Goal: Navigation & Orientation: Find specific page/section

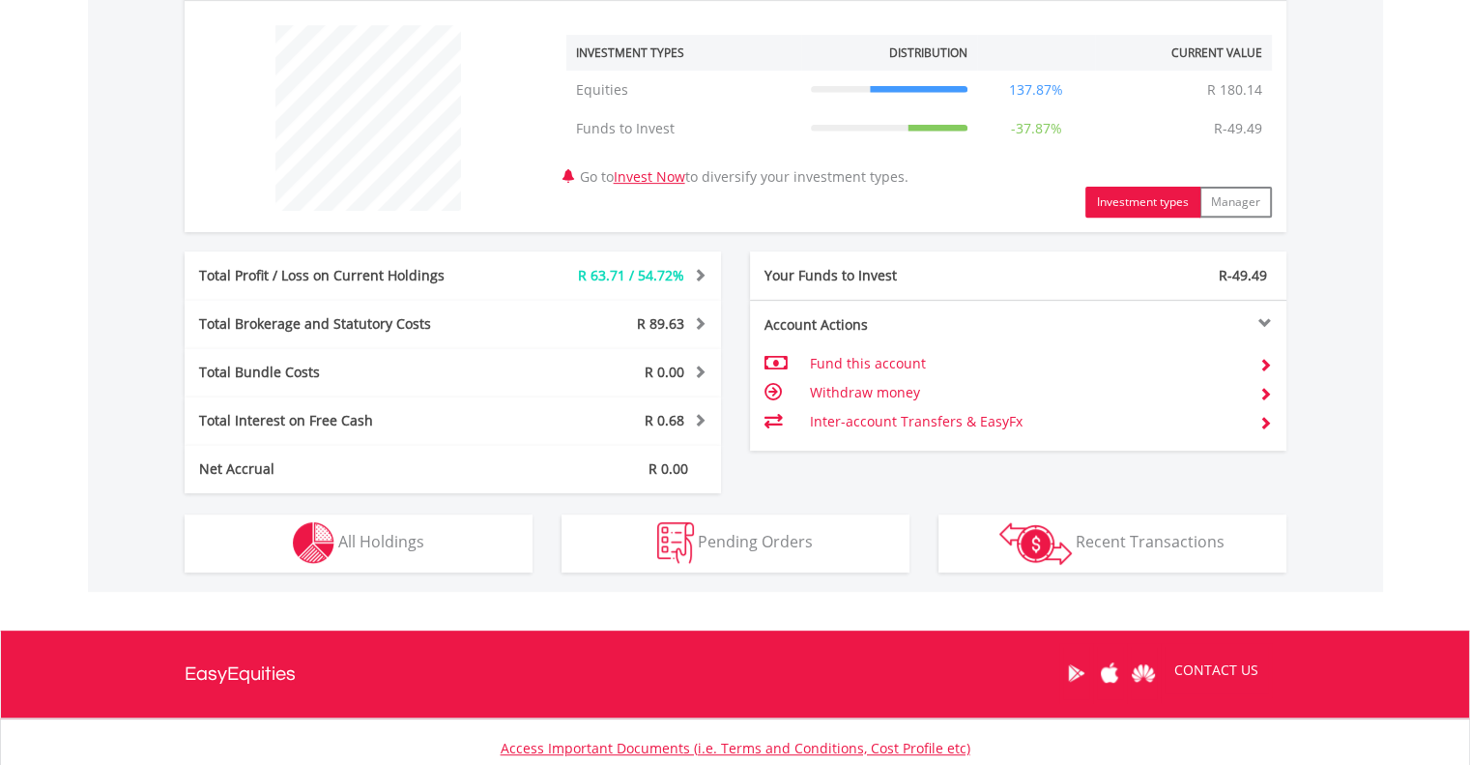
scroll to position [773, 0]
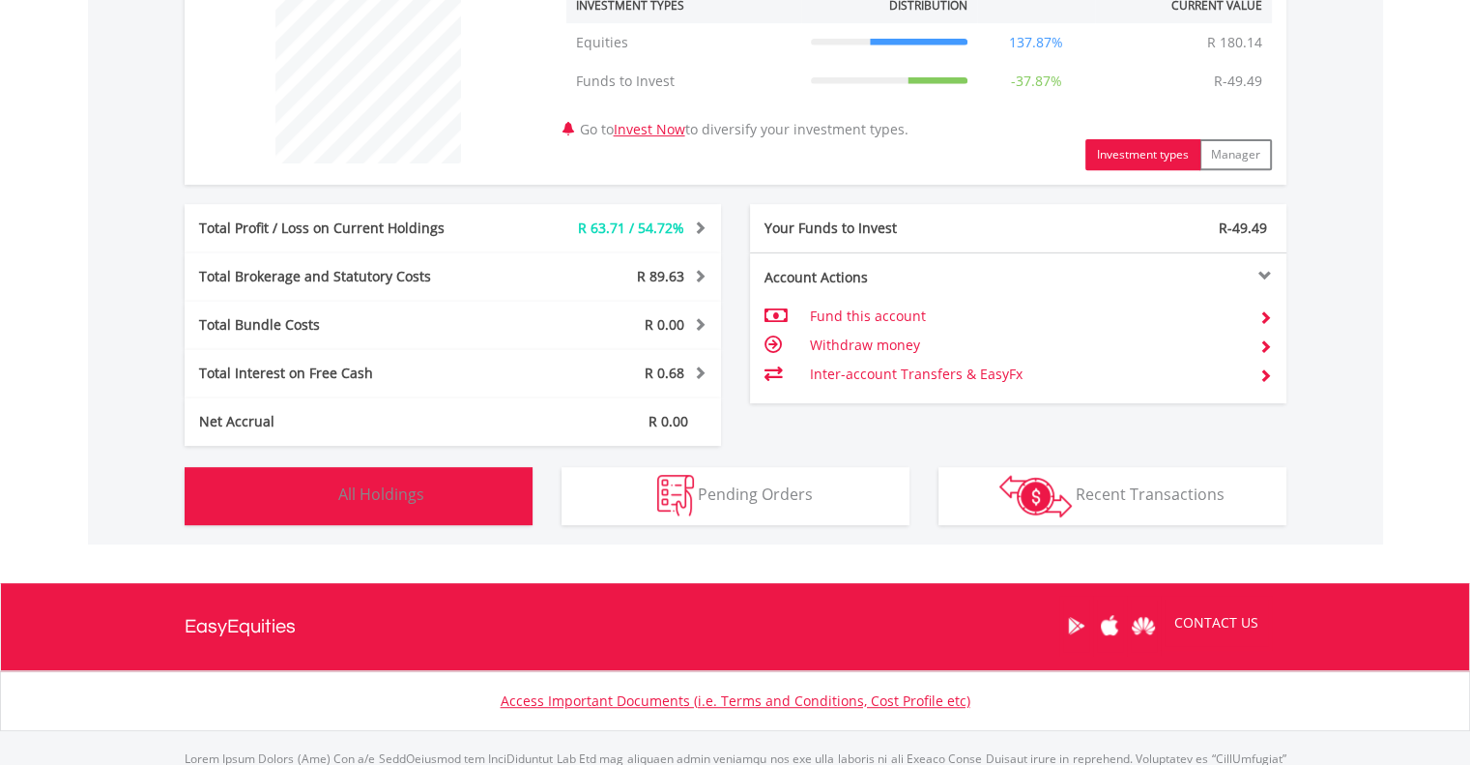
click at [373, 505] on button "Holdings All Holdings" at bounding box center [359, 496] width 348 height 58
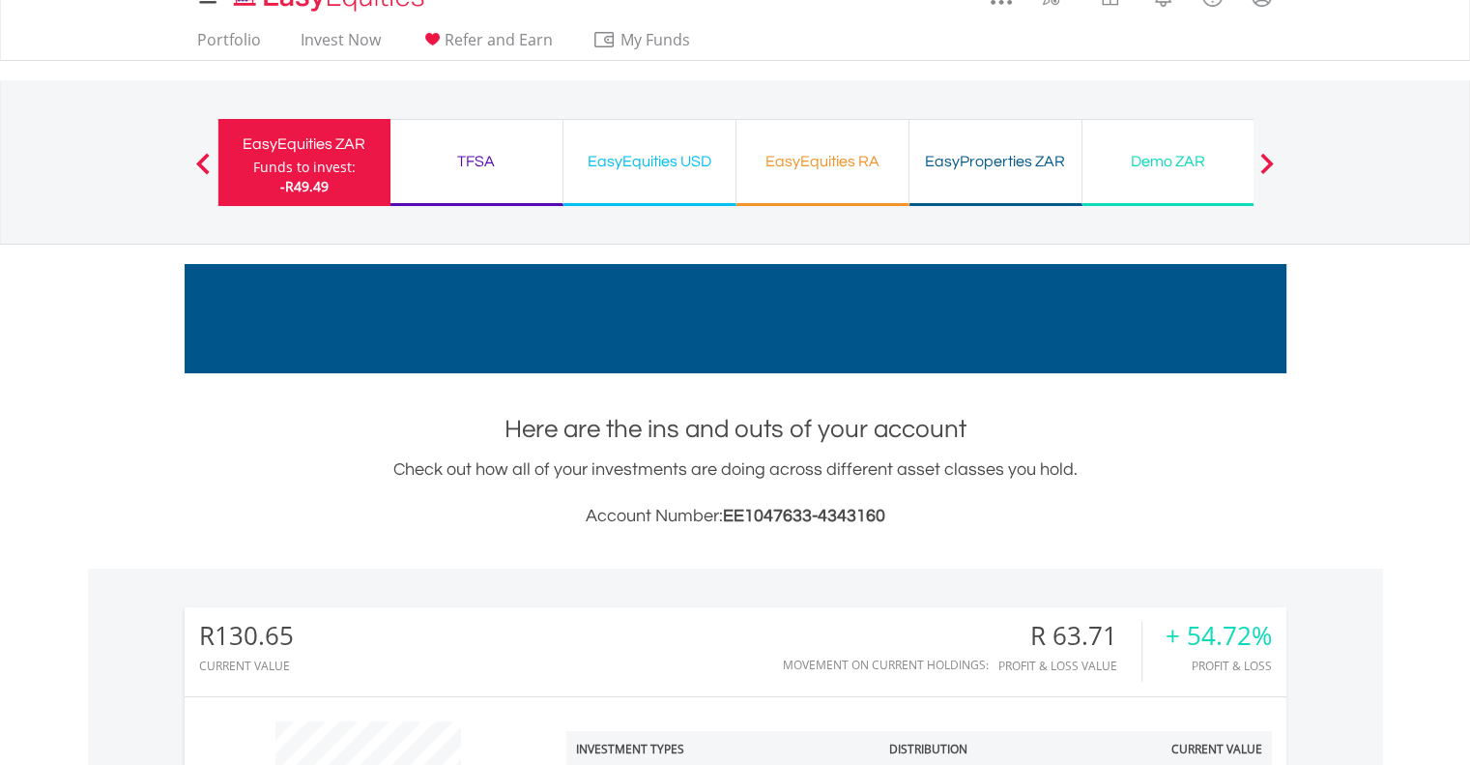
scroll to position [0, 0]
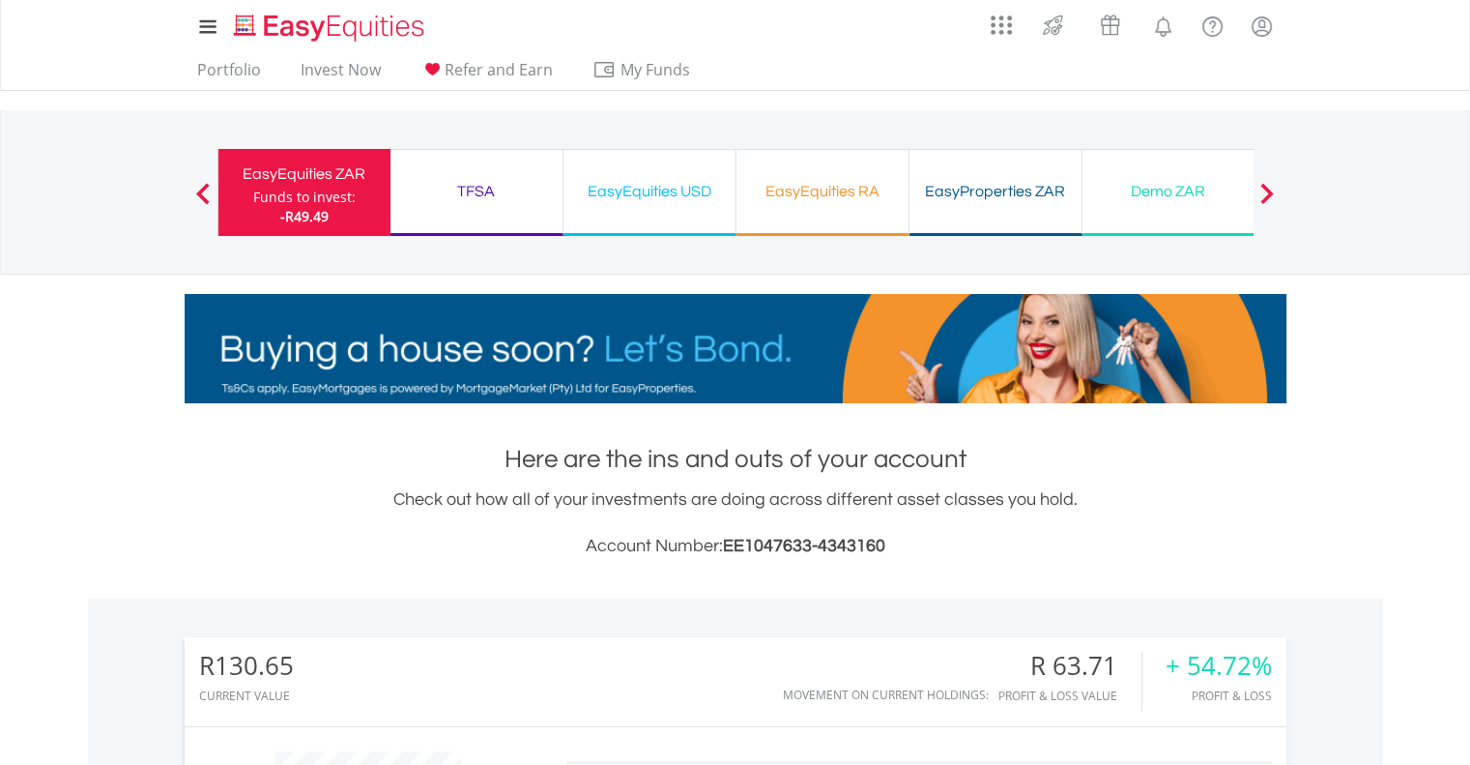
click at [479, 211] on div "TFSA Funds to invest: -R49.49" at bounding box center [476, 192] width 173 height 87
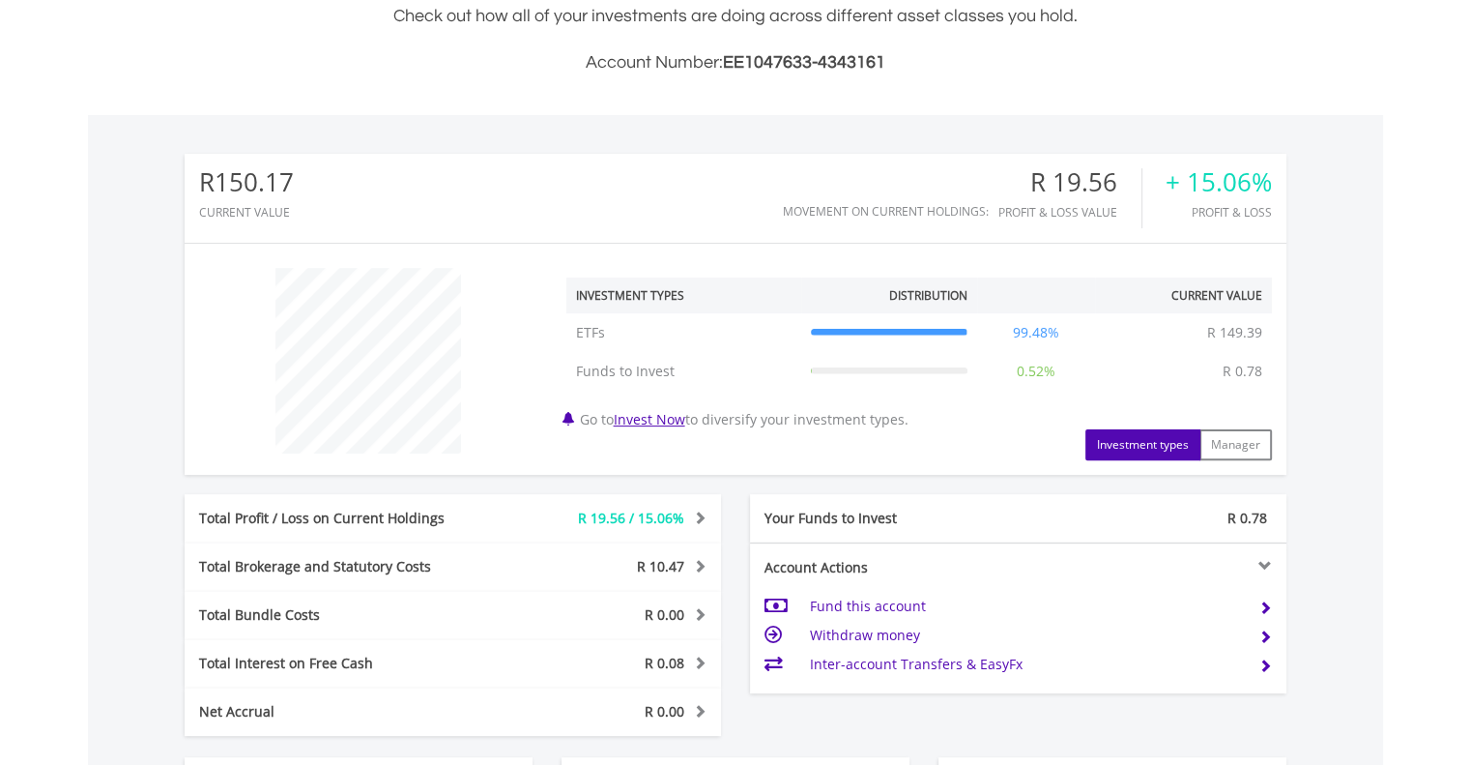
scroll to position [868, 0]
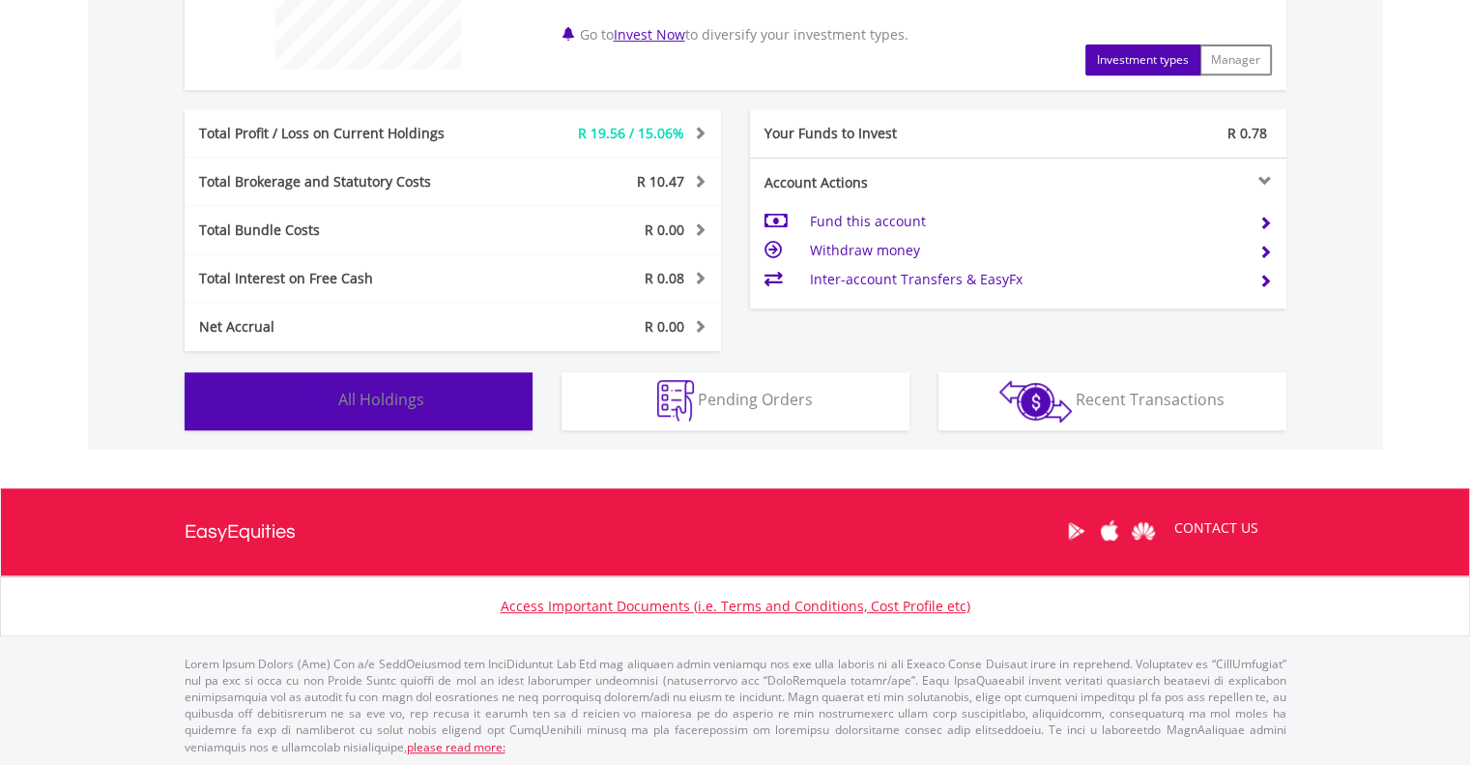
click at [396, 413] on button "Holdings All Holdings" at bounding box center [359, 401] width 348 height 58
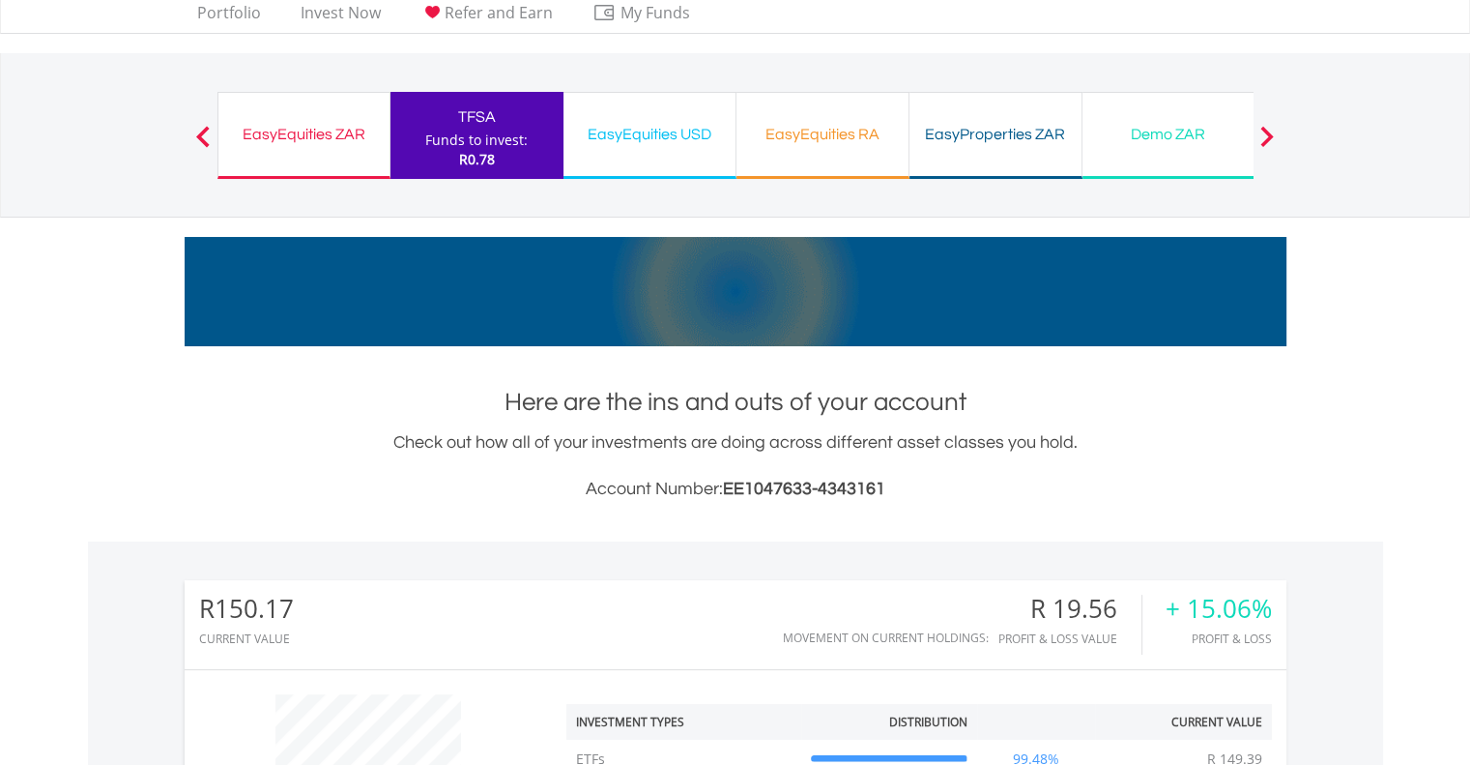
scroll to position [0, 0]
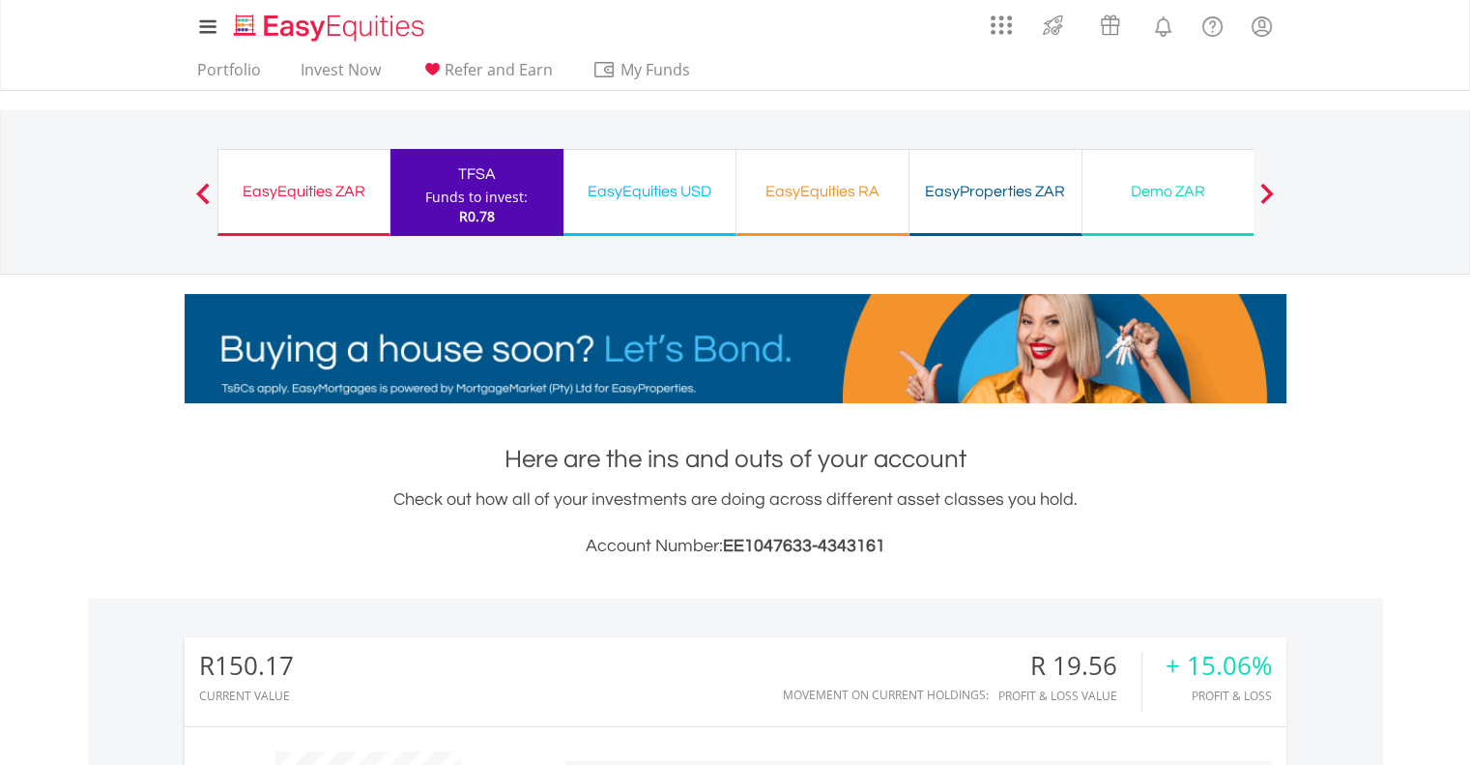
click at [661, 211] on div "EasyEquities USD Funds to invest: R0.78" at bounding box center [649, 192] width 173 height 87
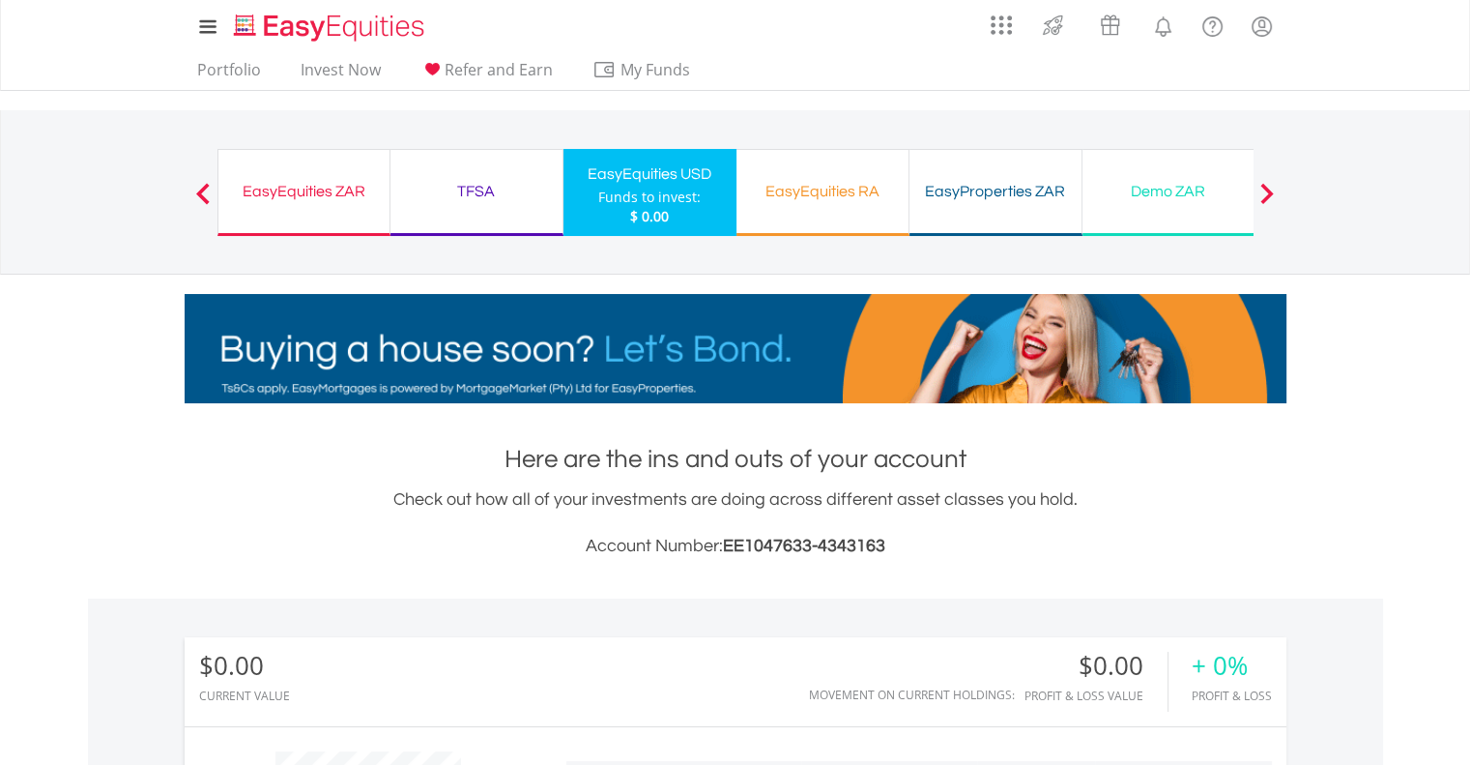
scroll to position [186, 367]
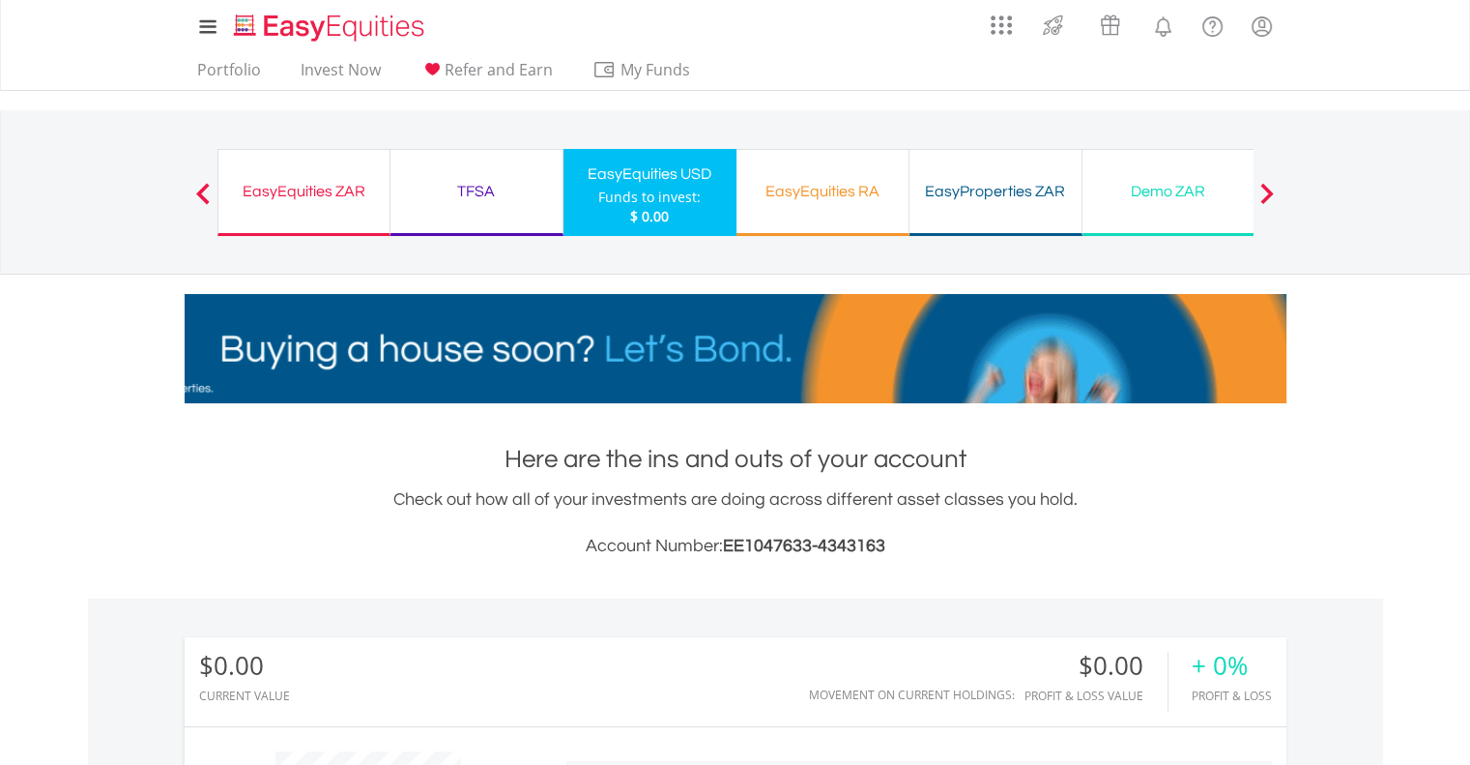
click at [962, 216] on div "EasyProperties ZAR Funds to invest: $ 0.00" at bounding box center [995, 192] width 173 height 87
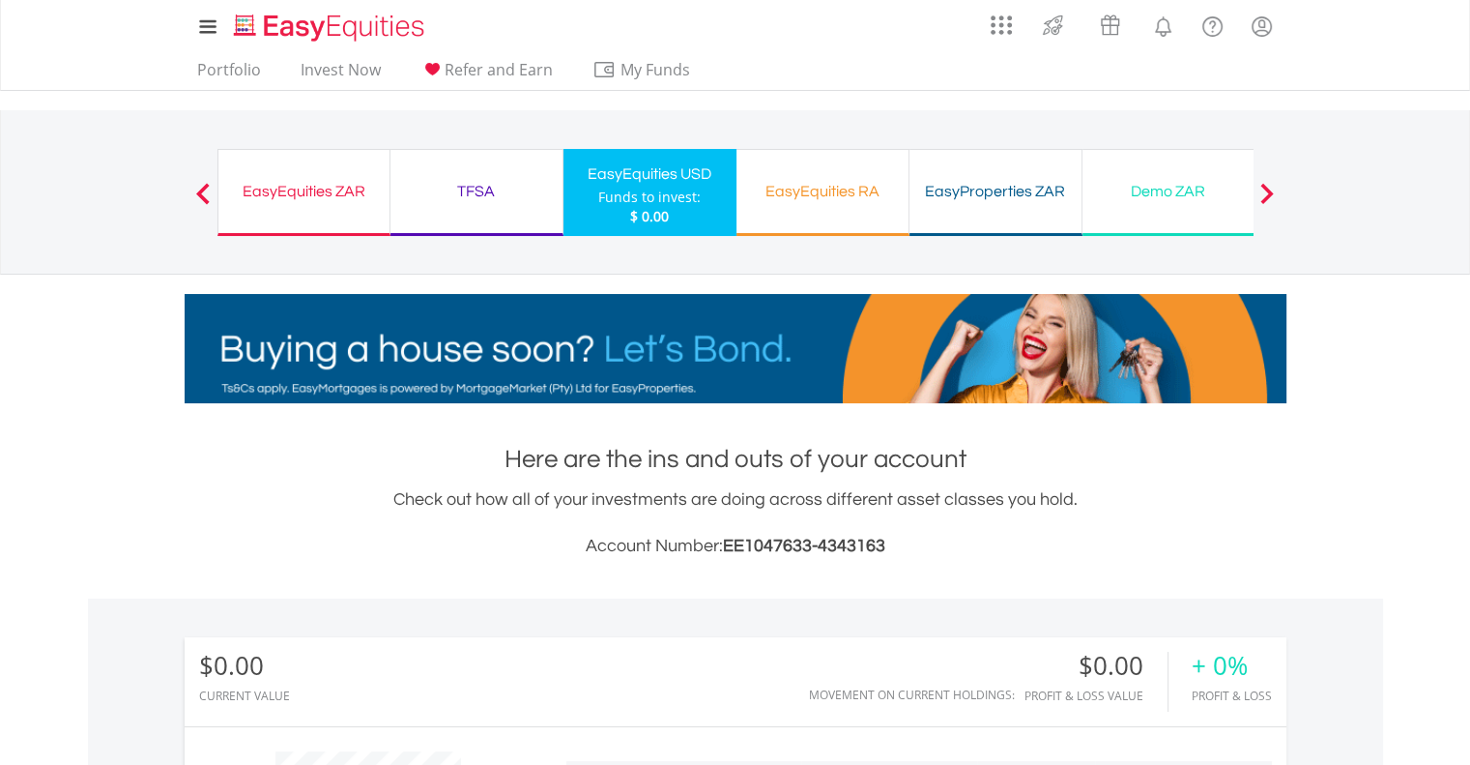
click at [320, 188] on div "EasyEquities ZAR" at bounding box center [304, 191] width 148 height 27
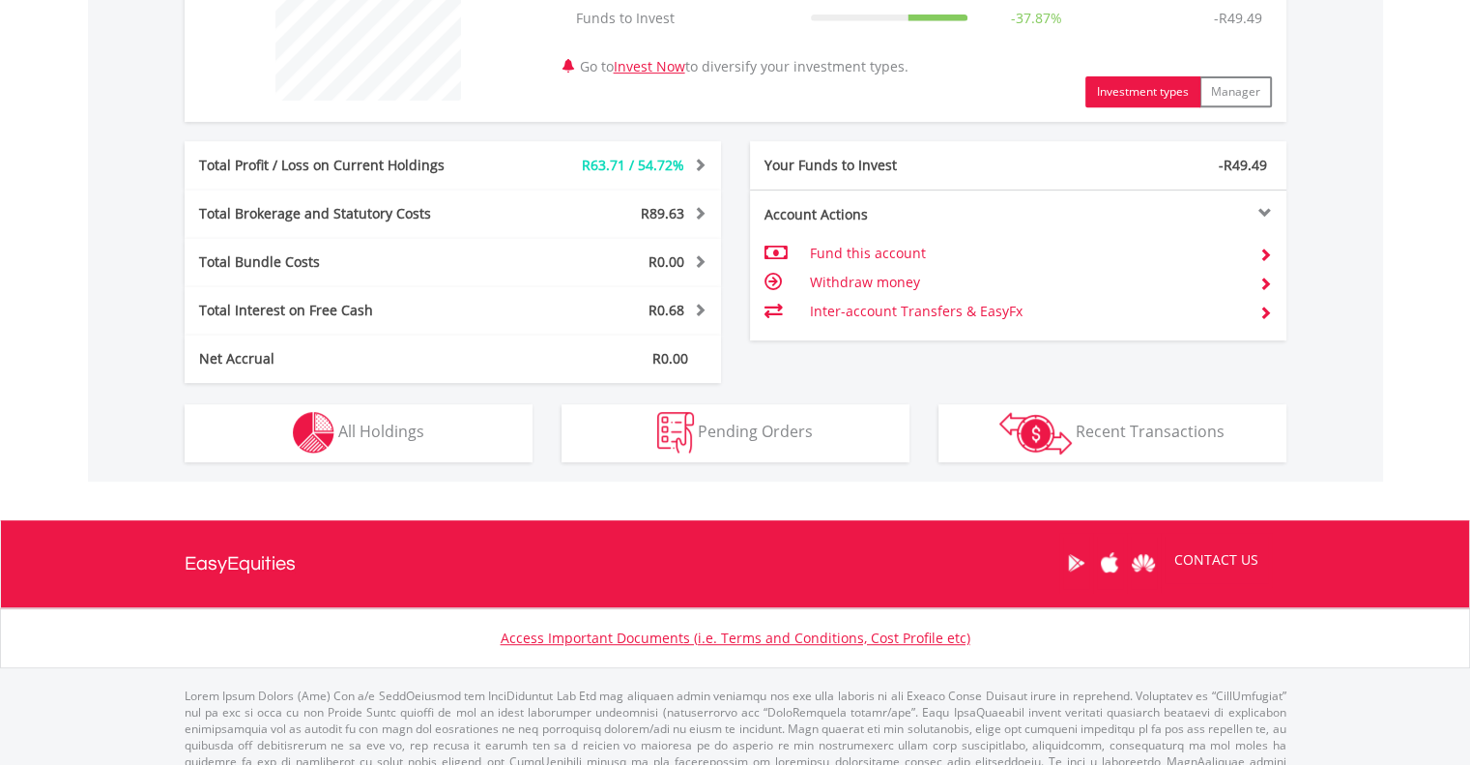
scroll to position [868, 0]
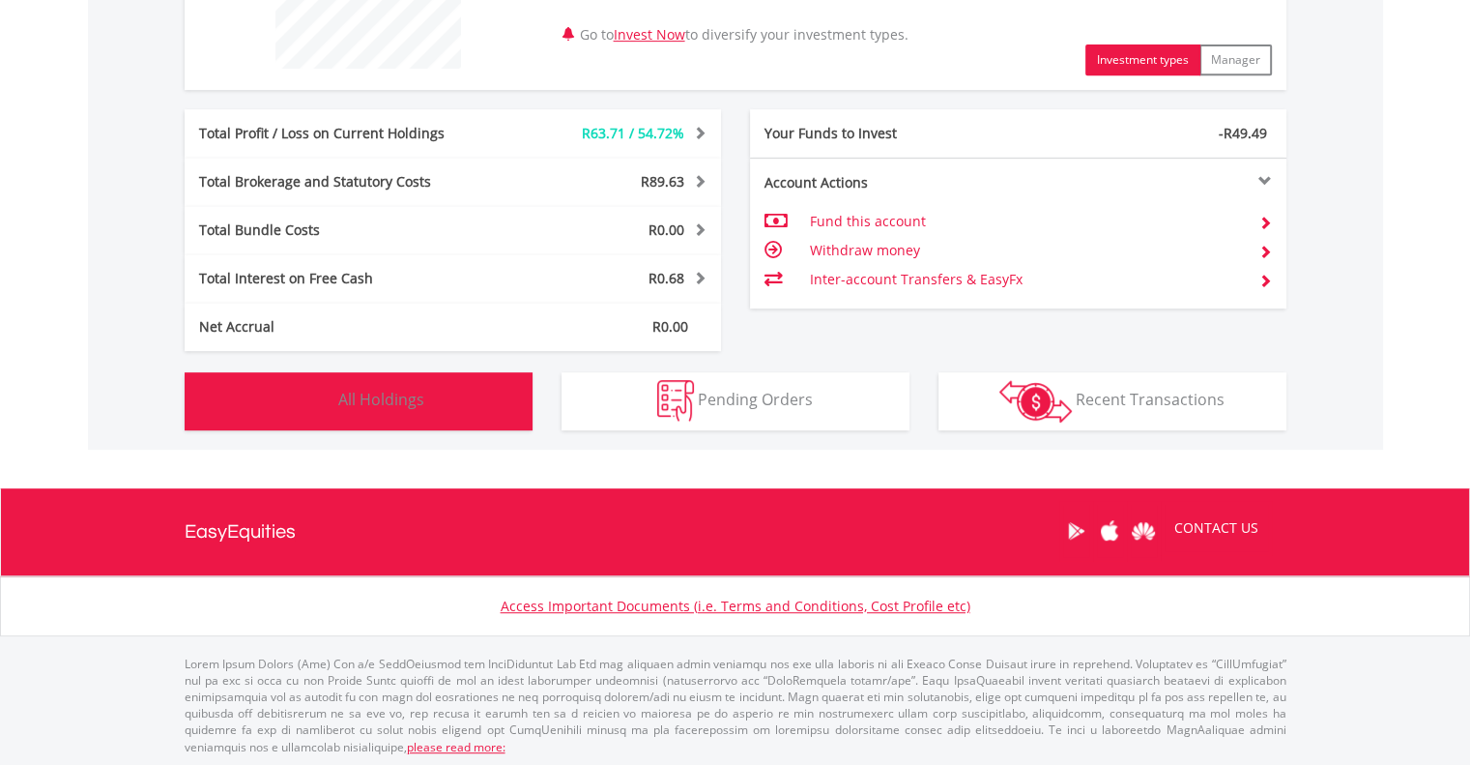
click at [459, 410] on button "Holdings All Holdings" at bounding box center [359, 401] width 348 height 58
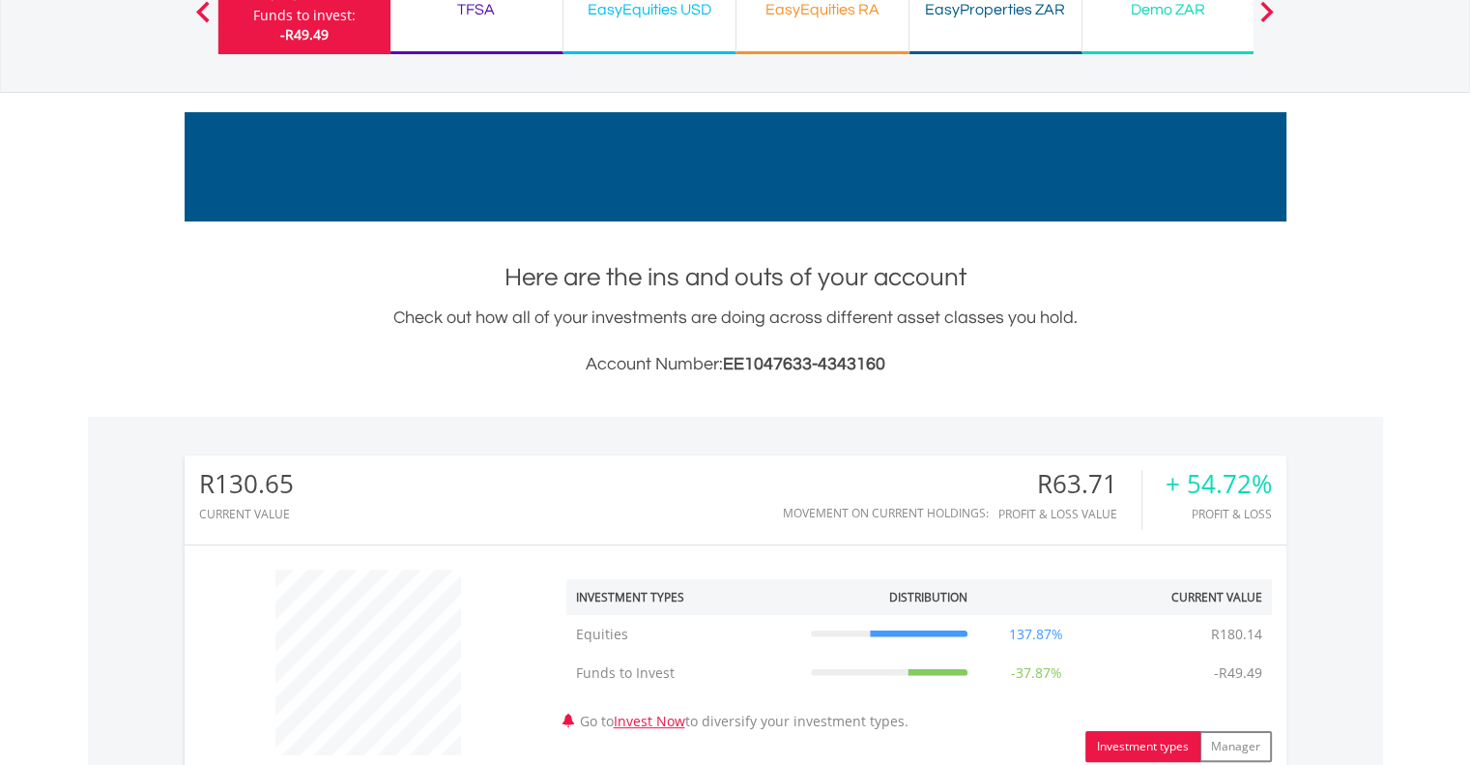
scroll to position [0, 0]
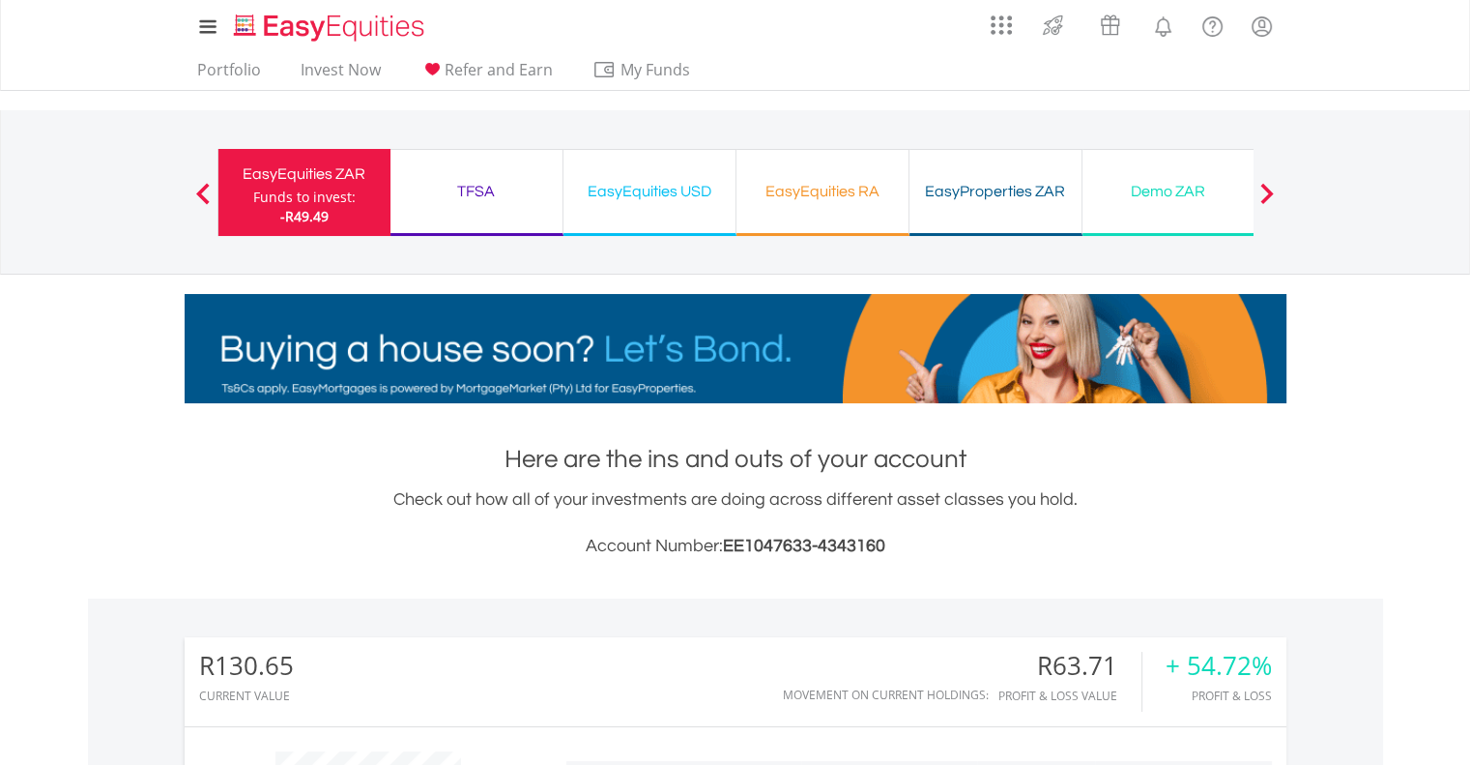
click at [485, 175] on div "TFSA Funds to invest: -R49.49" at bounding box center [476, 192] width 173 height 87
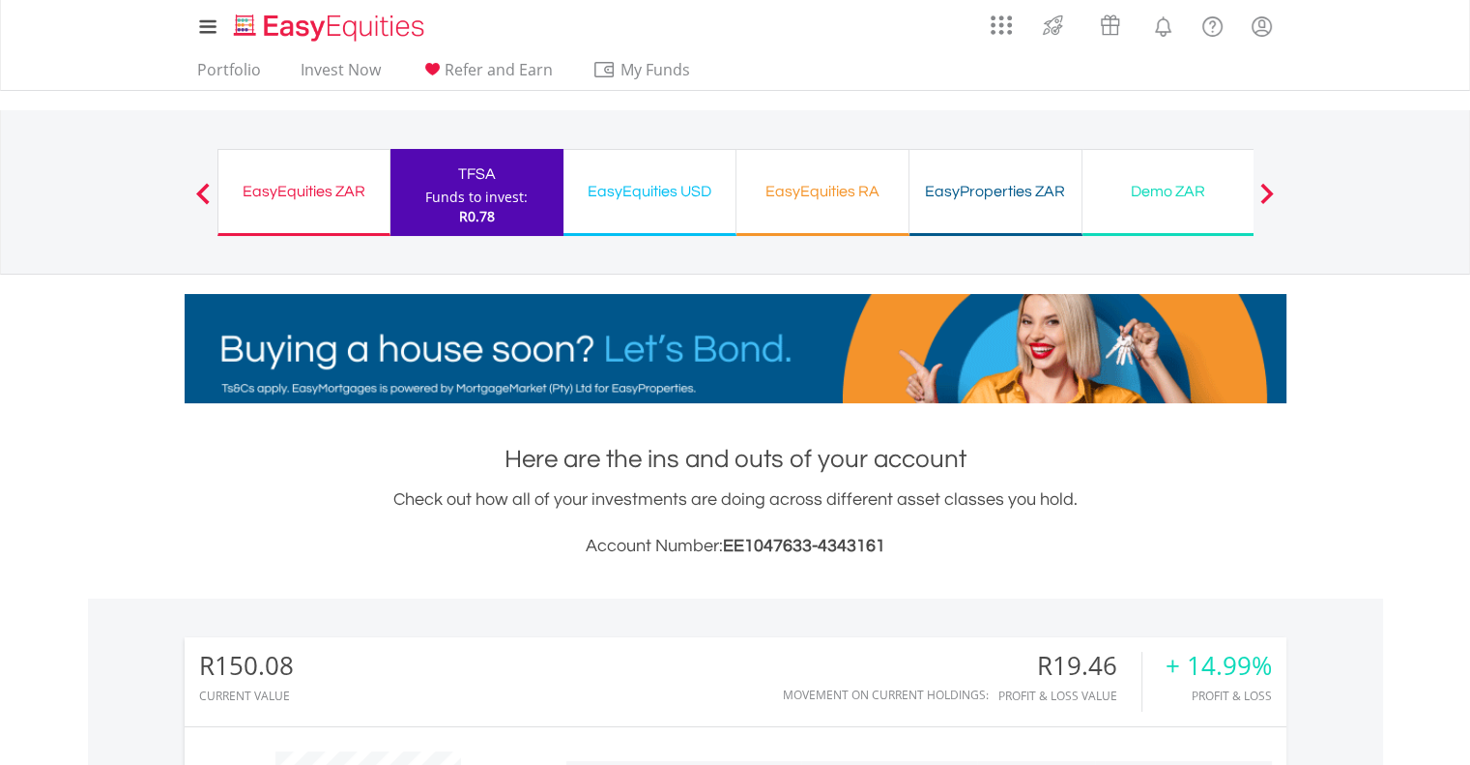
scroll to position [186, 367]
click at [674, 193] on div "EasyEquities USD" at bounding box center [649, 191] width 149 height 27
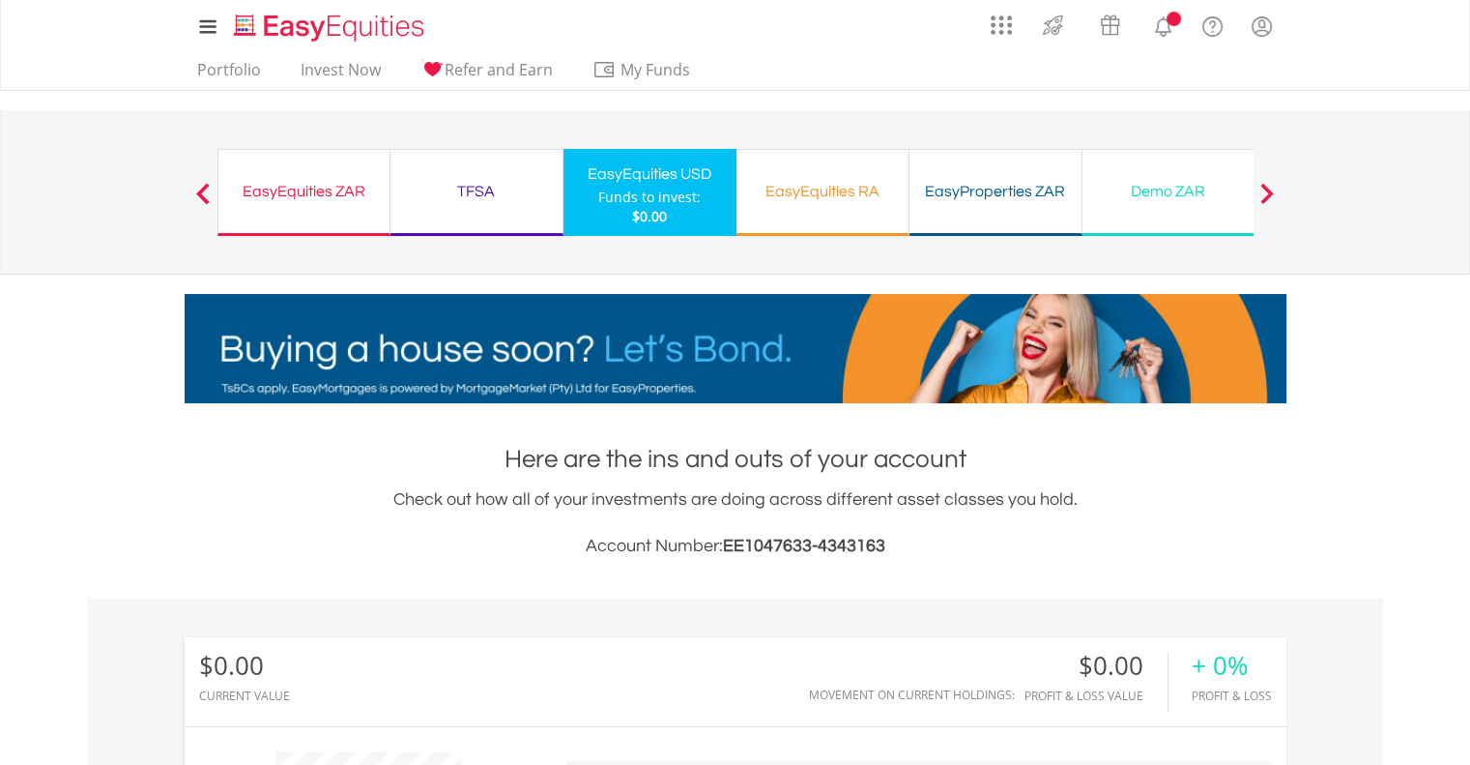
scroll to position [186, 367]
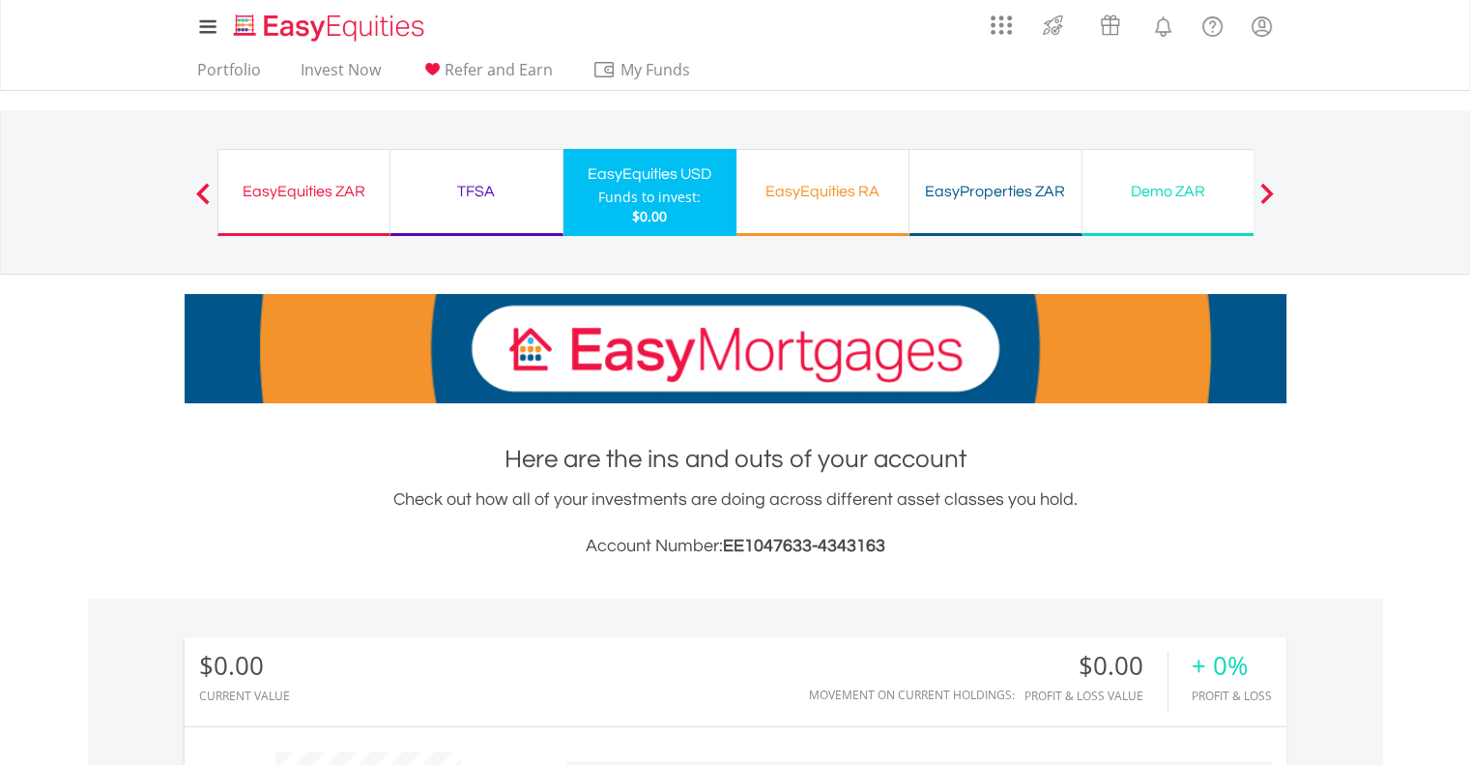
click at [310, 183] on div "EasyEquities ZAR" at bounding box center [304, 191] width 148 height 27
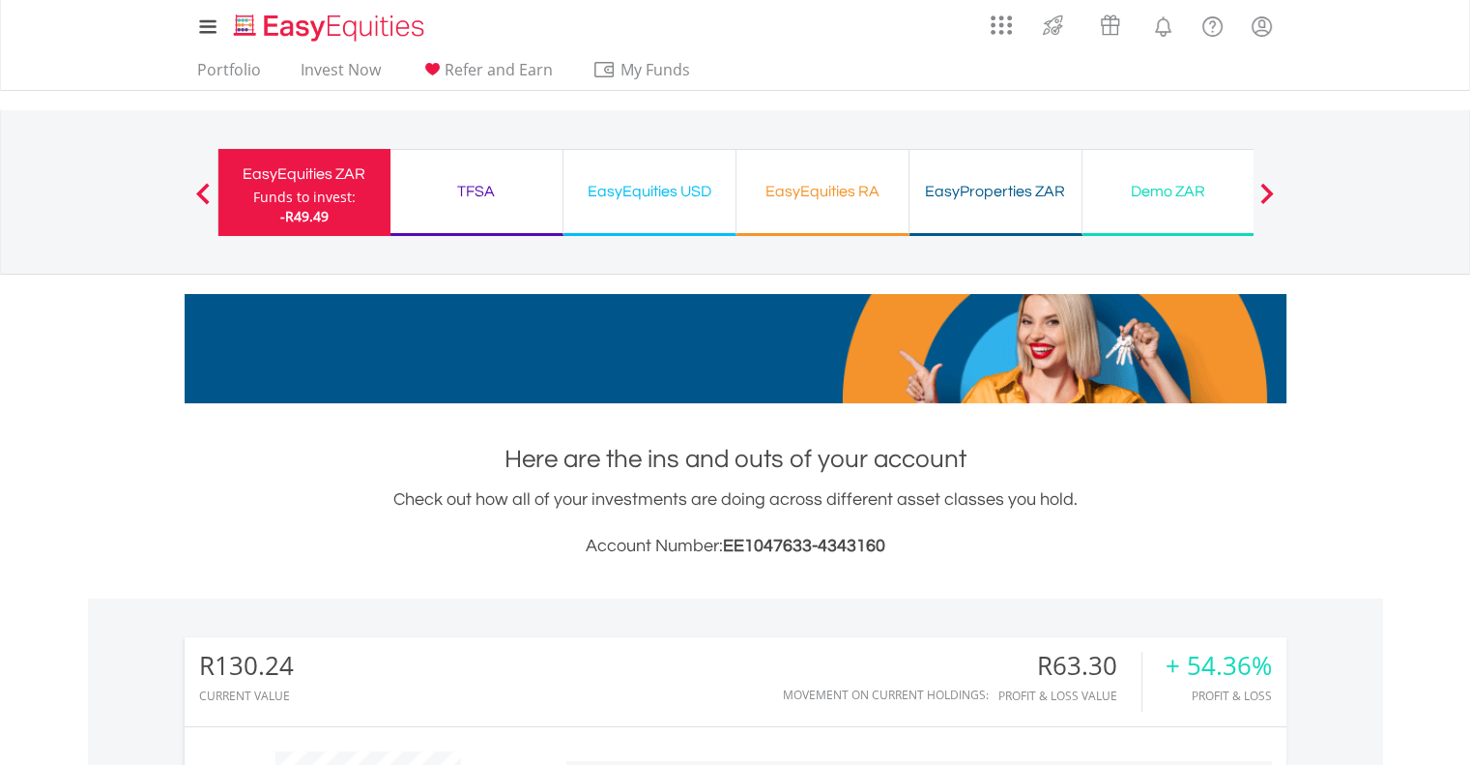
scroll to position [186, 367]
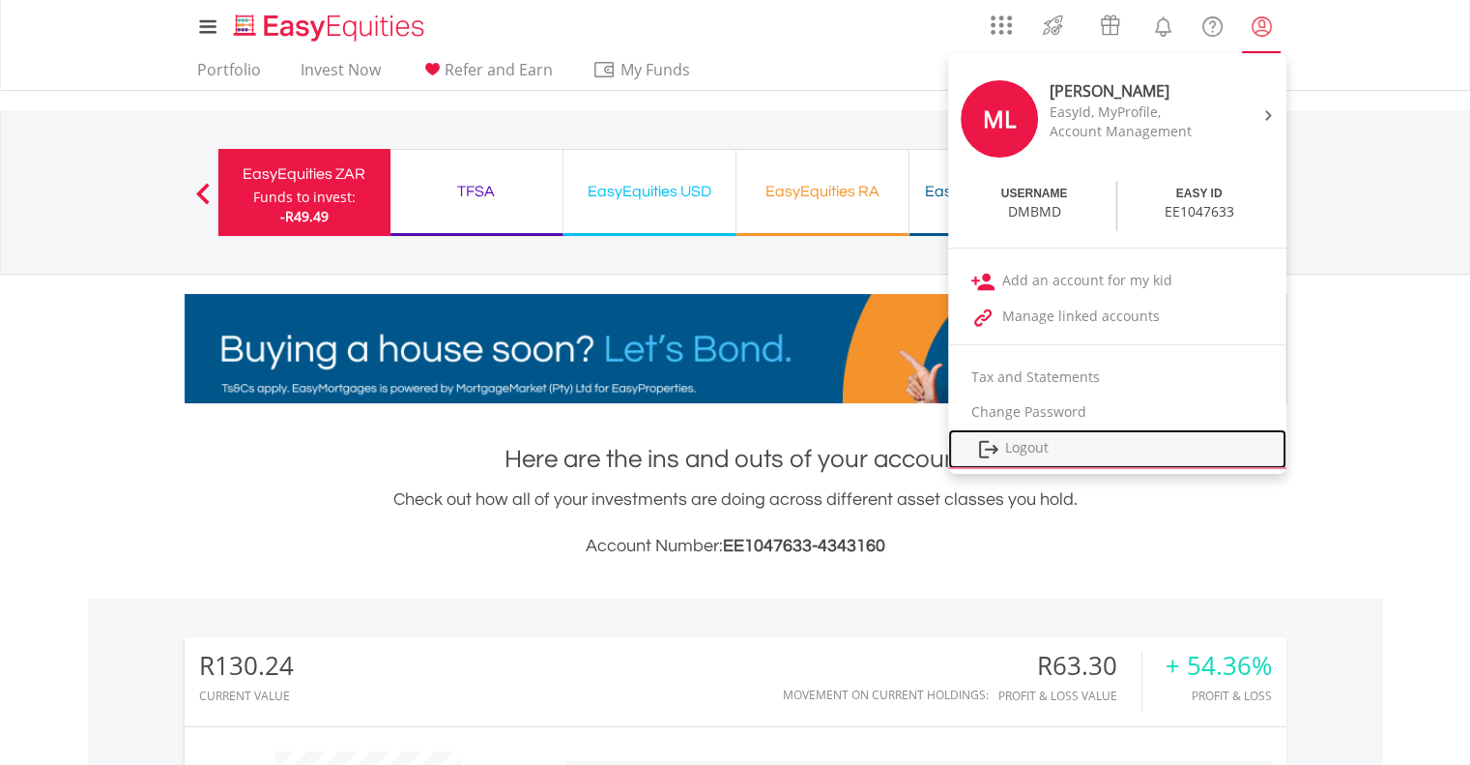
click at [1032, 450] on link "Logout" at bounding box center [1117, 449] width 338 height 40
